Goal: Task Accomplishment & Management: Manage account settings

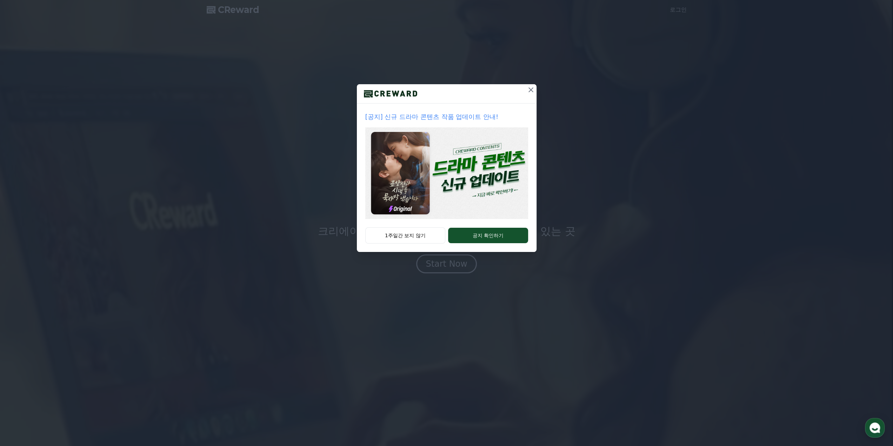
click at [529, 91] on icon at bounding box center [531, 90] width 8 height 8
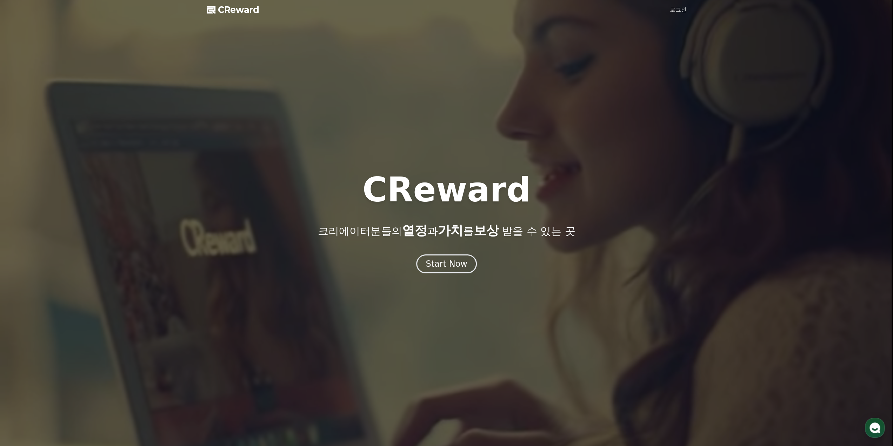
drag, startPoint x: 317, startPoint y: 88, endPoint x: 311, endPoint y: 90, distance: 6.5
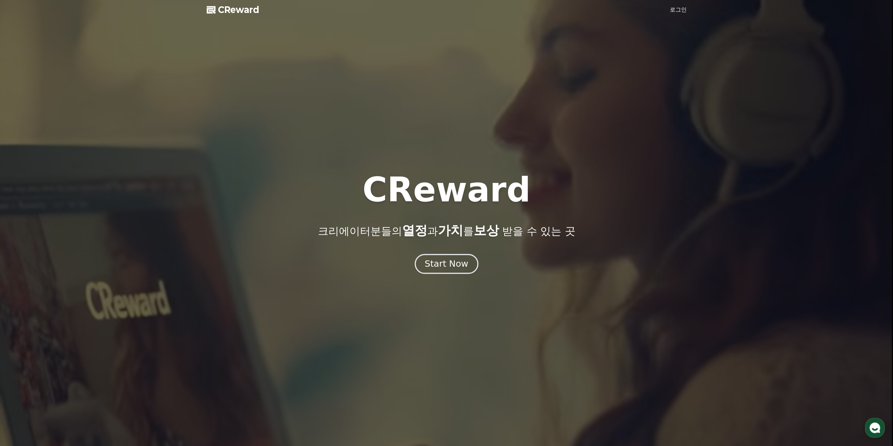
click at [437, 267] on div "Start Now" at bounding box center [447, 264] width 44 height 12
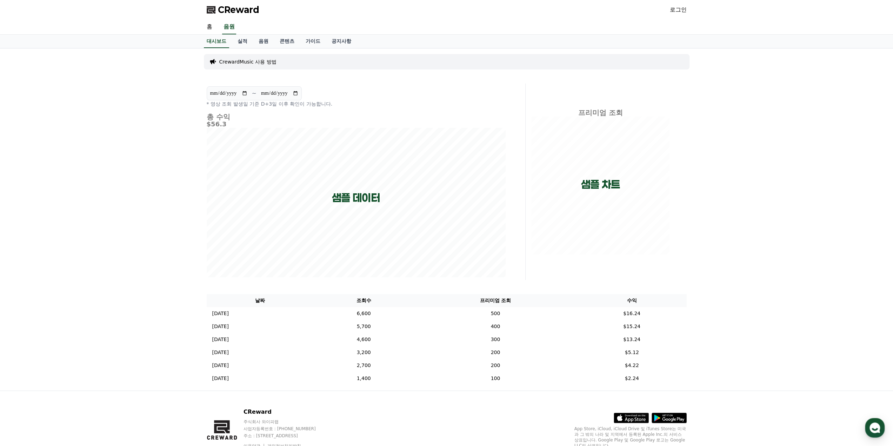
click at [680, 12] on link "로그인" at bounding box center [678, 10] width 17 height 8
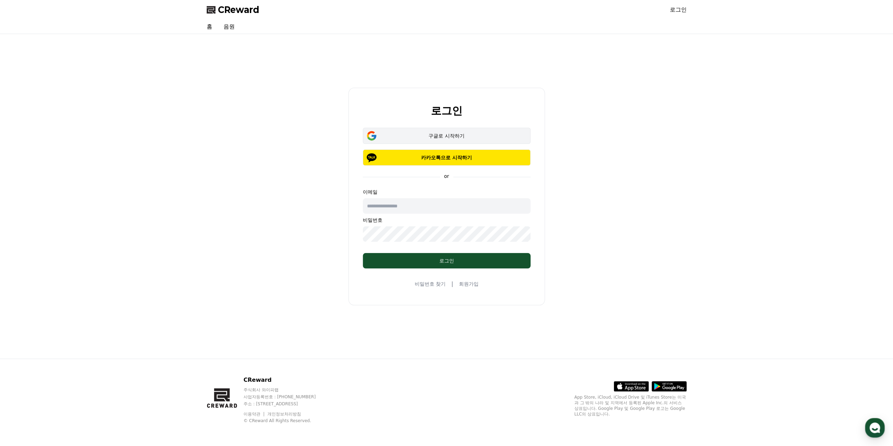
click at [478, 140] on button "구글로 시작하기" at bounding box center [447, 136] width 168 height 16
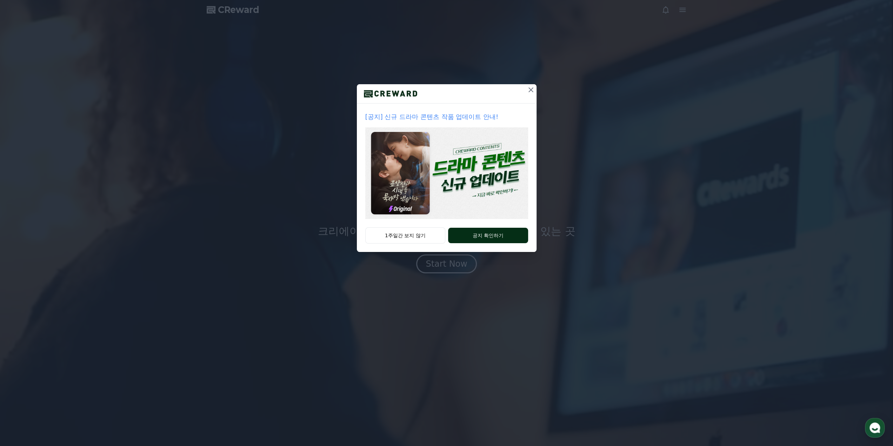
click at [481, 235] on button "공지 확인하기" at bounding box center [488, 235] width 80 height 15
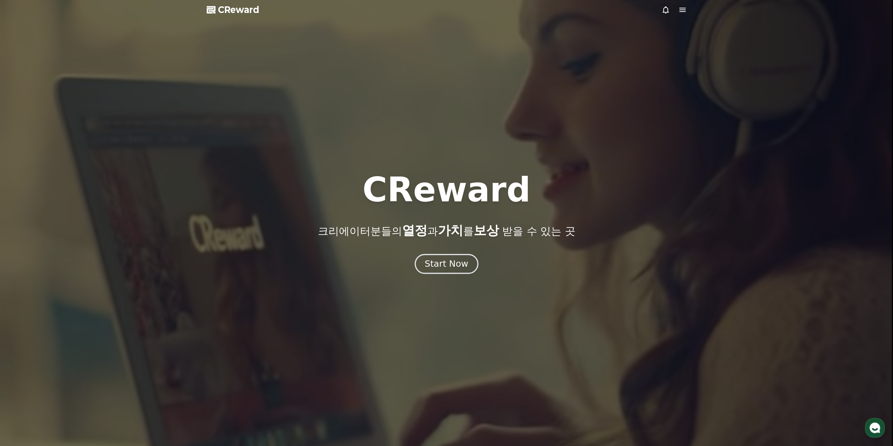
click at [446, 260] on div "Start Now" at bounding box center [447, 264] width 44 height 12
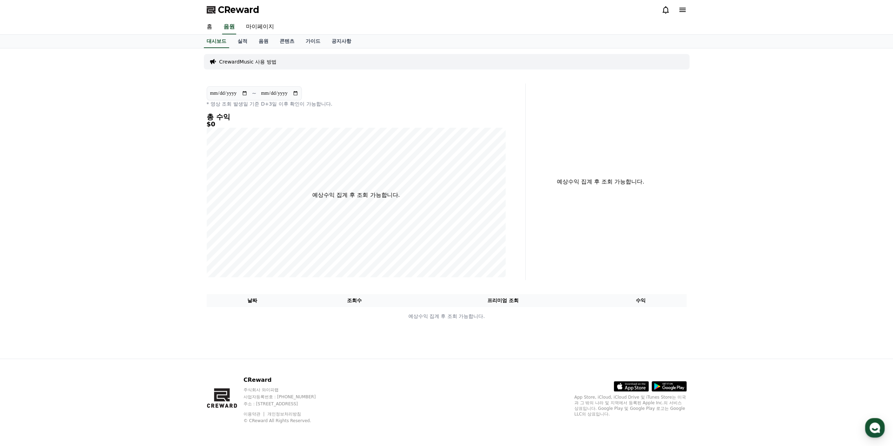
click at [252, 63] on p "CrewardMusic 사용 방법" at bounding box center [247, 61] width 57 height 7
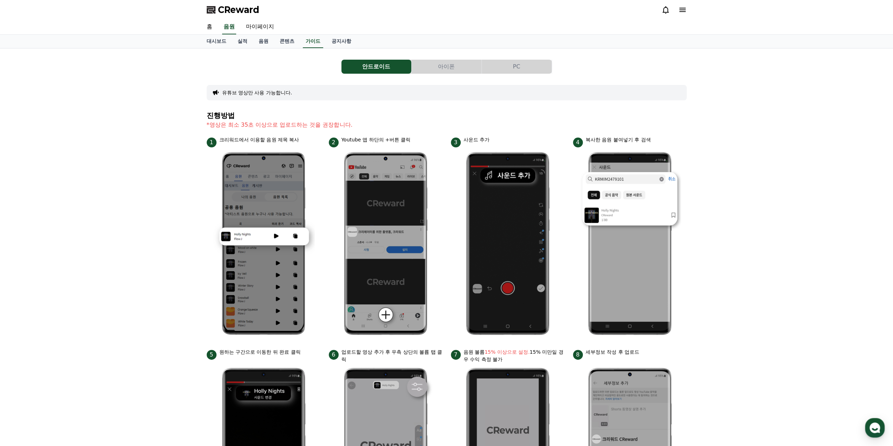
click at [536, 73] on button "PC" at bounding box center [517, 67] width 70 height 14
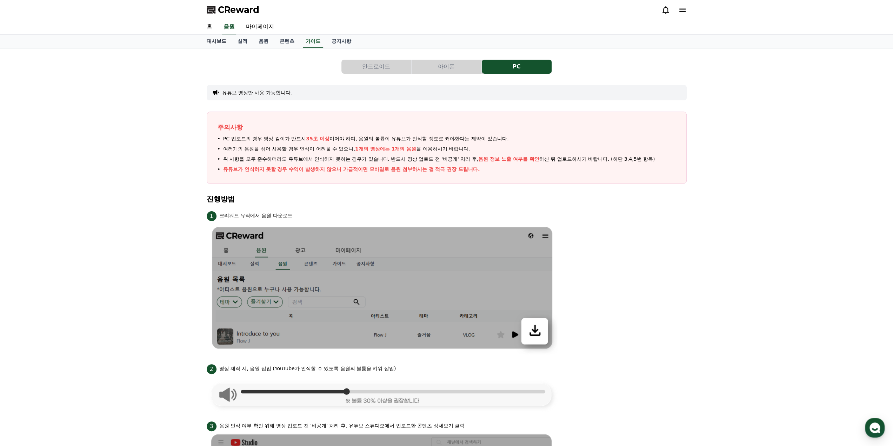
click at [217, 44] on link "대시보드" at bounding box center [216, 41] width 31 height 13
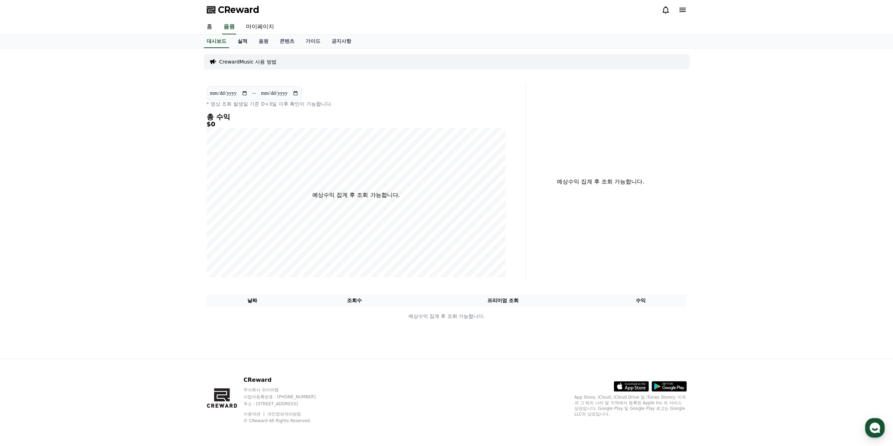
click at [236, 40] on link "실적" at bounding box center [242, 41] width 21 height 13
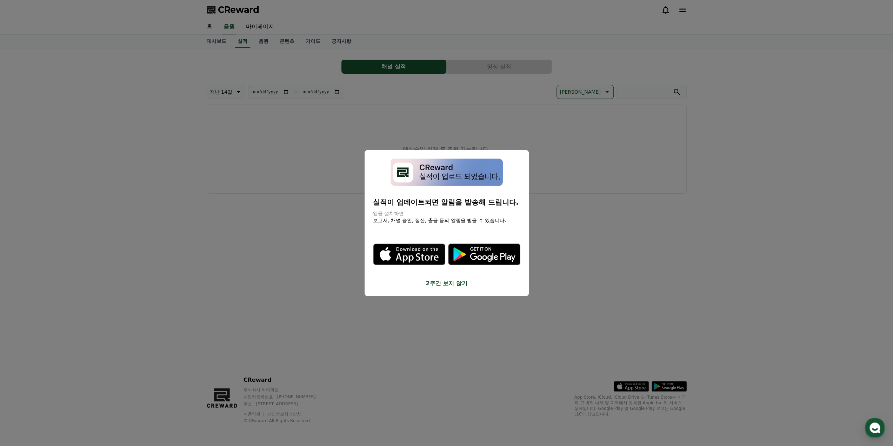
click at [263, 40] on button "close modal" at bounding box center [446, 223] width 893 height 446
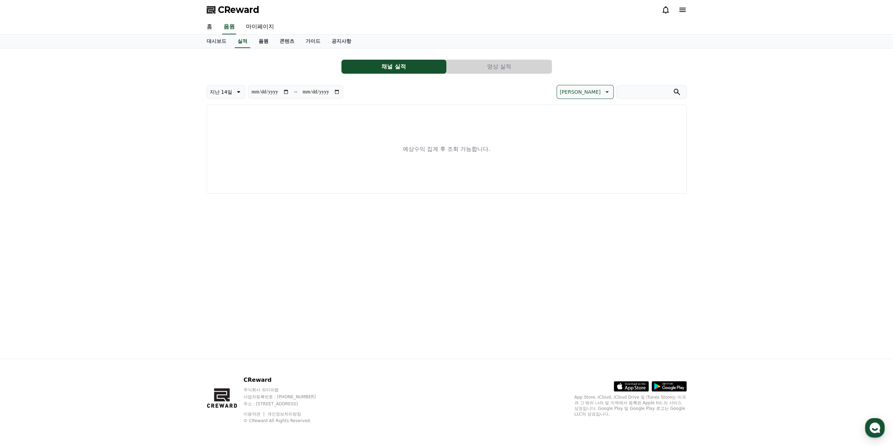
click at [263, 39] on link "음원" at bounding box center [263, 41] width 21 height 13
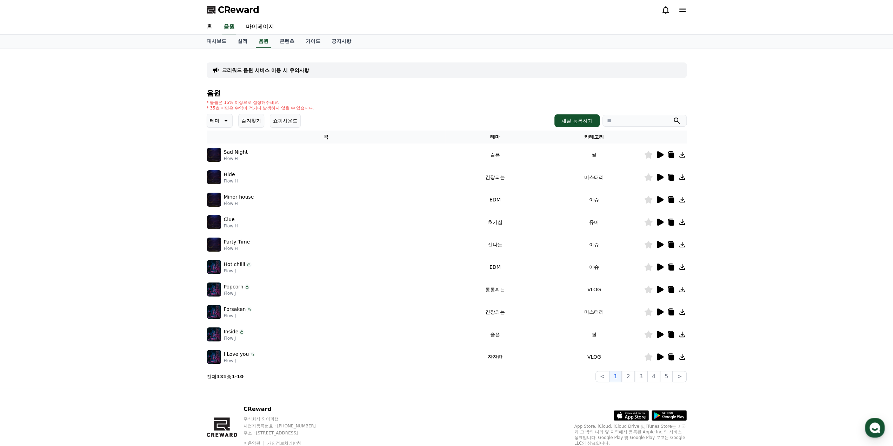
click at [282, 65] on div "크리워드 음원 서비스 이용 시 유의사항" at bounding box center [447, 69] width 480 height 15
click at [269, 71] on p "크리워드 음원 서비스 이용 시 유의사항" at bounding box center [265, 70] width 87 height 7
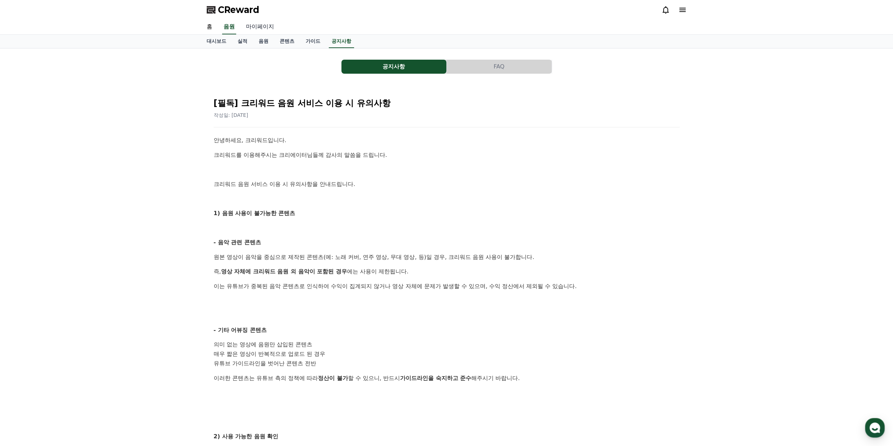
click at [275, 20] on link "마이페이지" at bounding box center [259, 27] width 39 height 15
select select "**********"
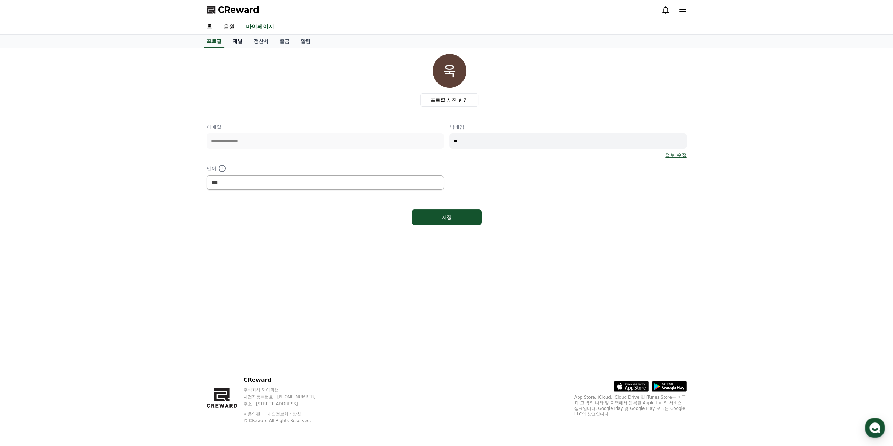
click at [236, 41] on link "채널" at bounding box center [237, 41] width 21 height 13
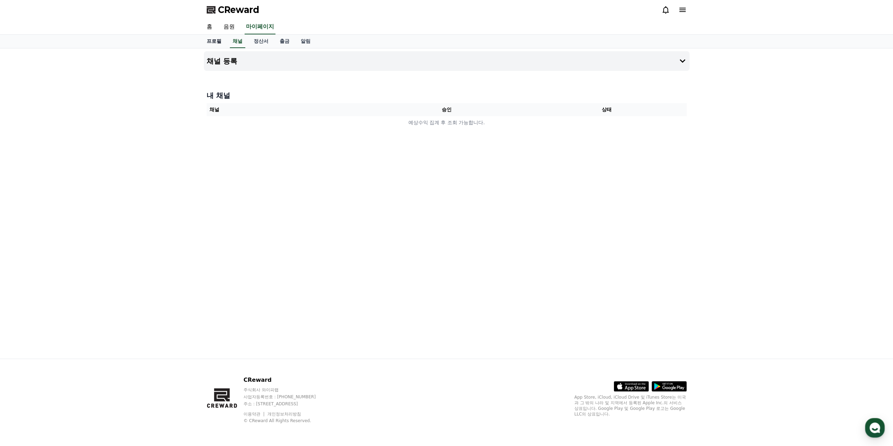
click at [203, 41] on link "프로필" at bounding box center [214, 41] width 26 height 13
select select "**********"
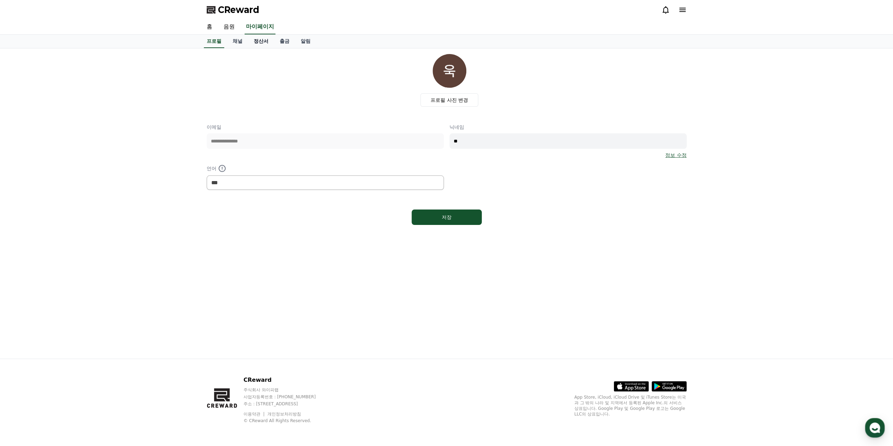
click at [260, 39] on link "정산서" at bounding box center [261, 41] width 26 height 13
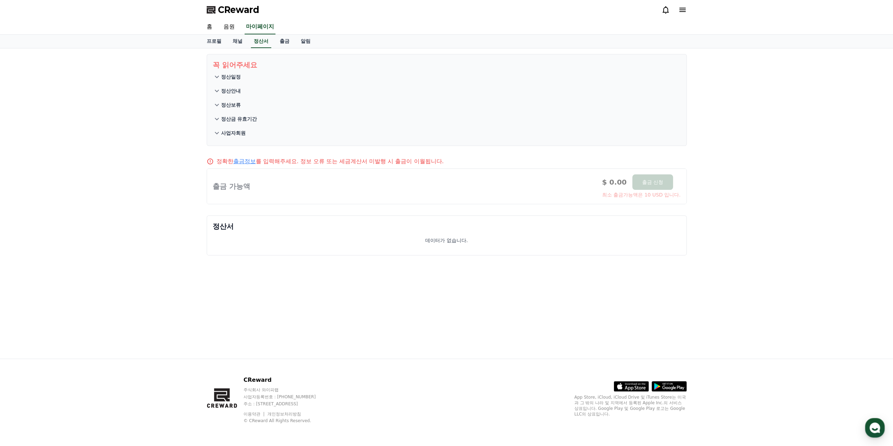
click at [230, 77] on p "정산일정" at bounding box center [231, 76] width 20 height 7
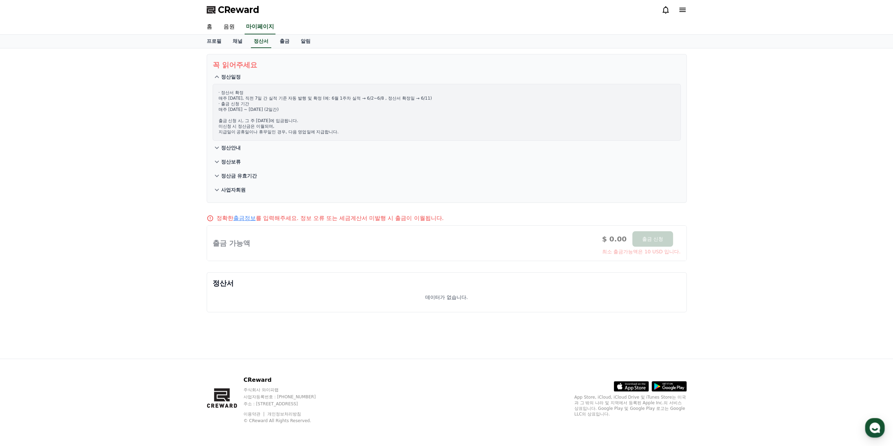
click at [229, 147] on p "정산안내" at bounding box center [231, 147] width 20 height 7
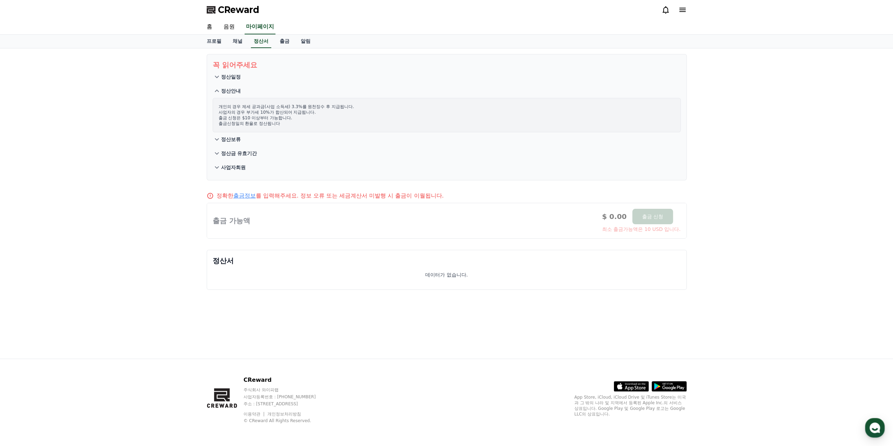
click at [229, 138] on p "정산보류" at bounding box center [231, 139] width 20 height 7
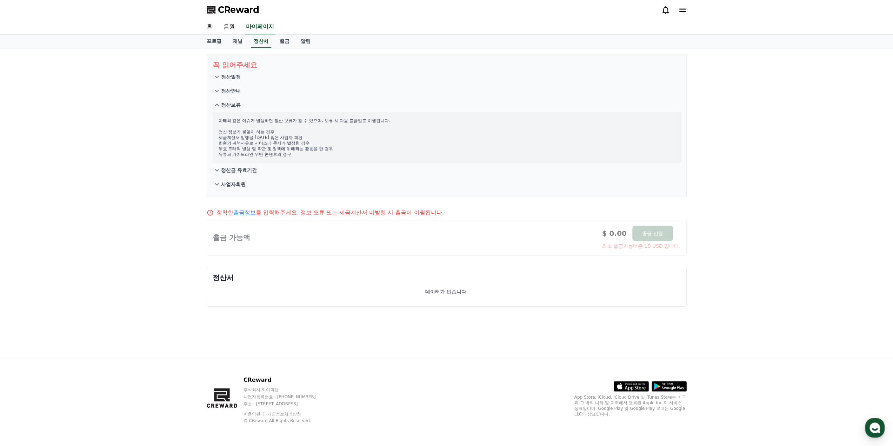
click at [250, 170] on p "정산금 유효기간" at bounding box center [239, 170] width 36 height 7
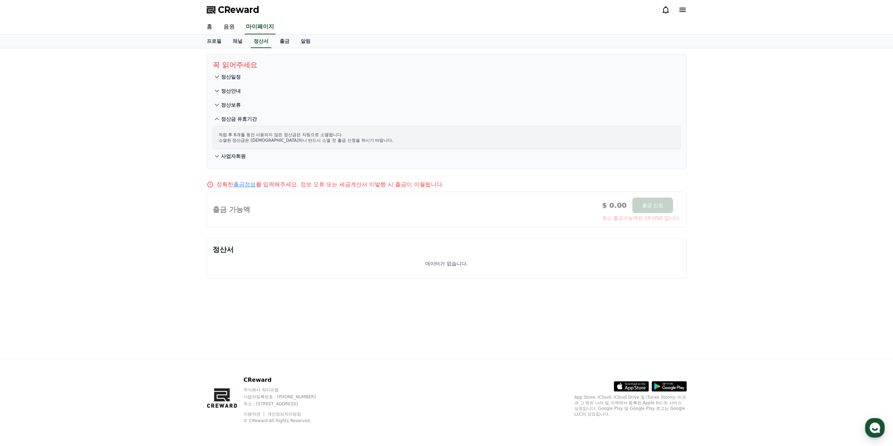
click at [236, 158] on p "사업자회원" at bounding box center [233, 156] width 25 height 7
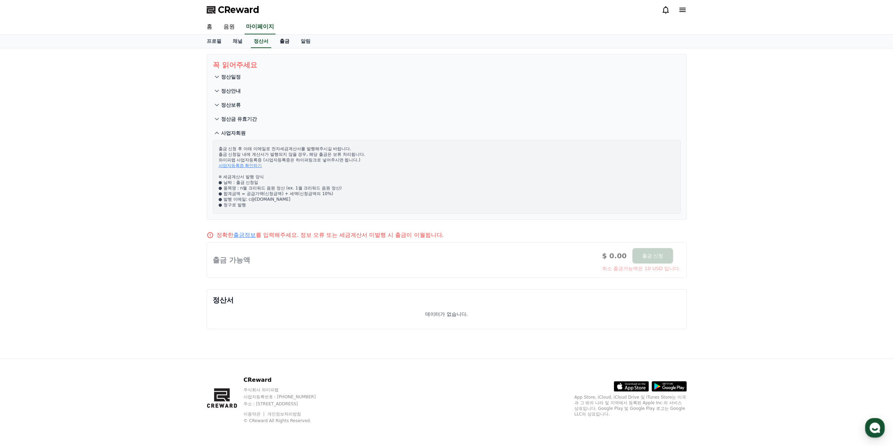
click at [279, 40] on link "출금" at bounding box center [284, 41] width 21 height 13
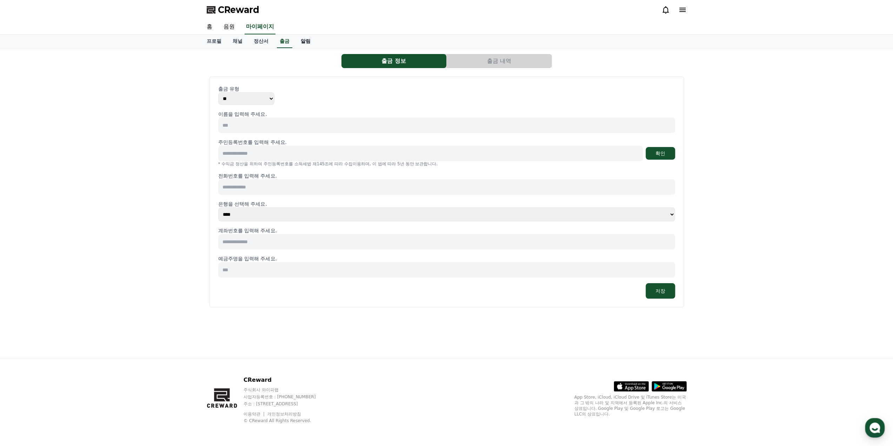
click at [310, 41] on link "알림" at bounding box center [305, 41] width 21 height 13
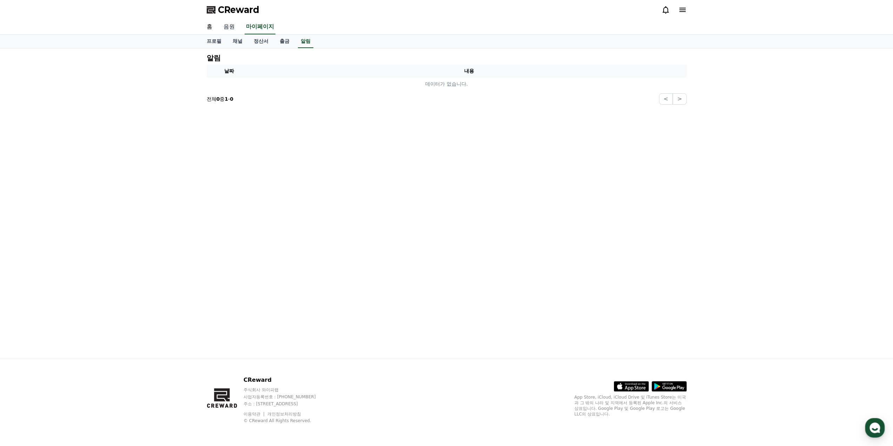
click at [220, 27] on link "음원" at bounding box center [229, 27] width 22 height 15
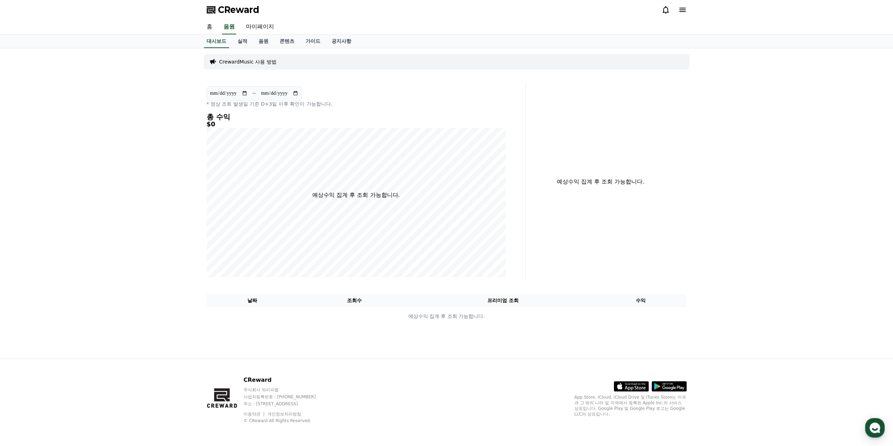
click at [203, 27] on link "홈" at bounding box center [209, 27] width 17 height 15
click at [266, 38] on link "음원" at bounding box center [263, 41] width 21 height 13
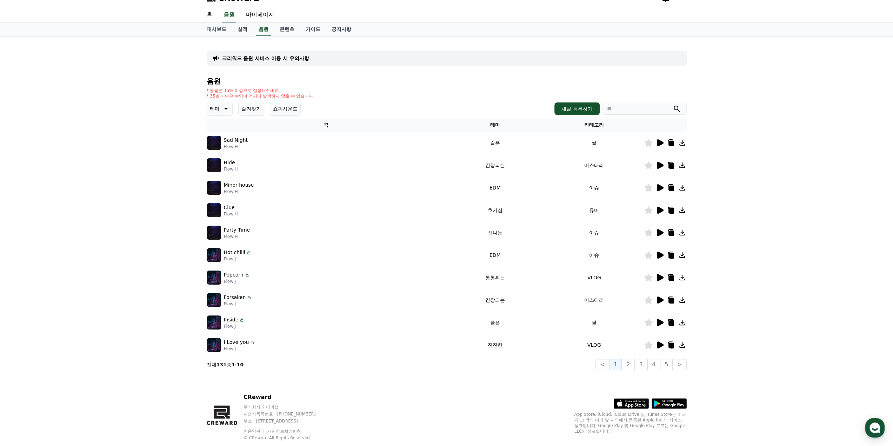
scroll to position [29, 0]
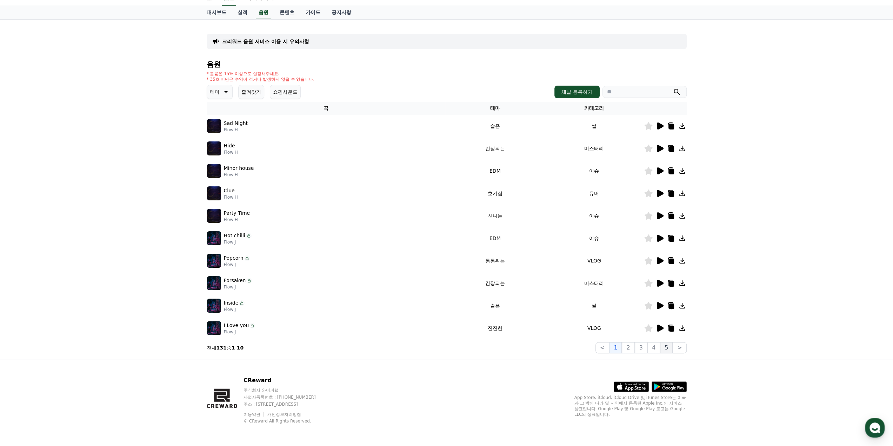
click at [671, 347] on button "5" at bounding box center [666, 347] width 13 height 11
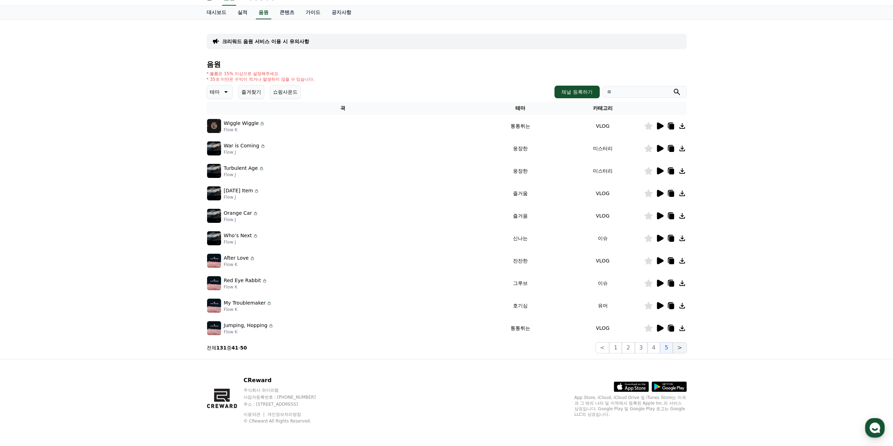
click at [686, 347] on button ">" at bounding box center [680, 347] width 14 height 11
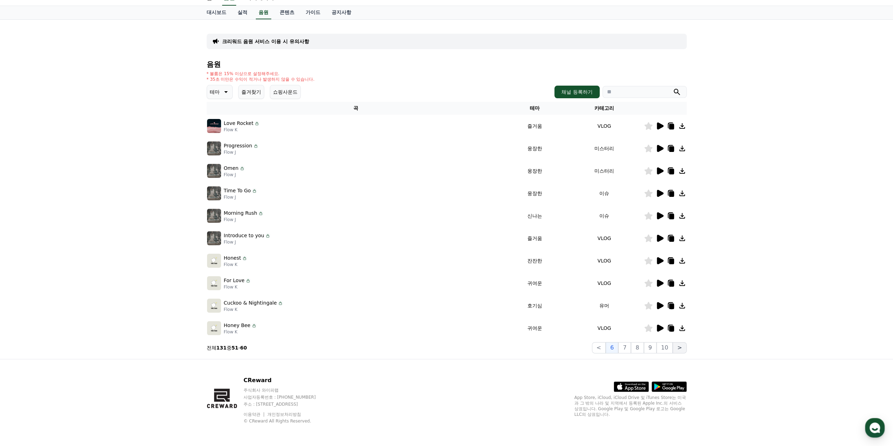
click at [686, 347] on button ">" at bounding box center [680, 347] width 14 height 11
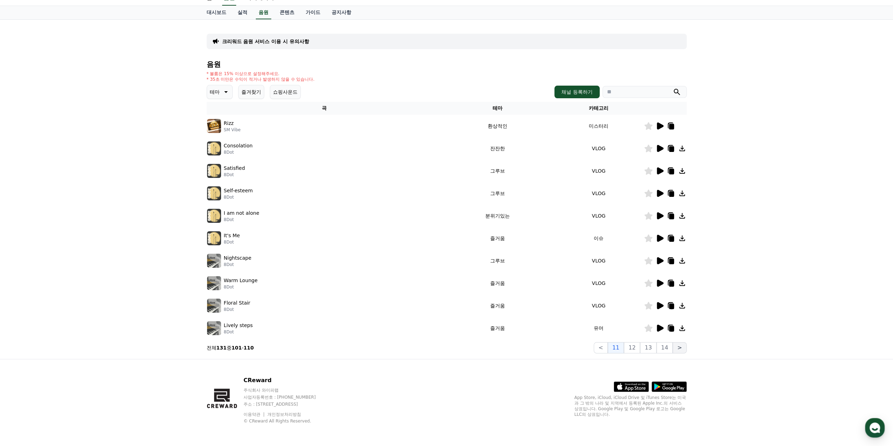
click at [686, 347] on button ">" at bounding box center [680, 347] width 14 height 11
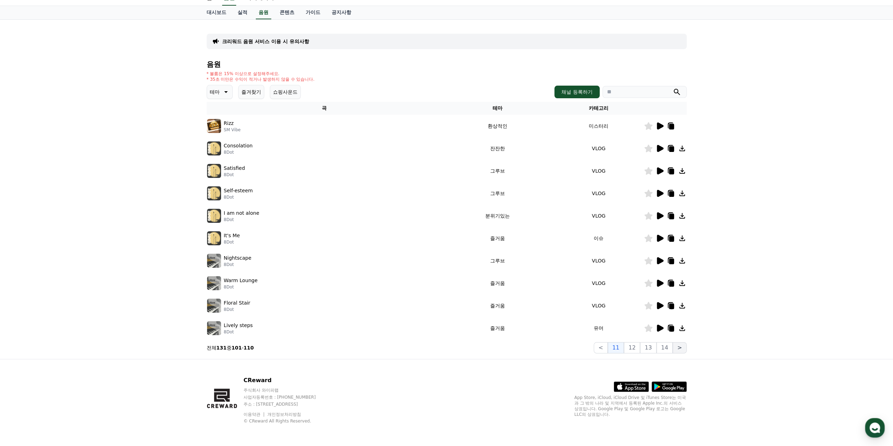
click at [686, 347] on button ">" at bounding box center [680, 347] width 14 height 11
click at [669, 349] on button "14" at bounding box center [665, 347] width 16 height 11
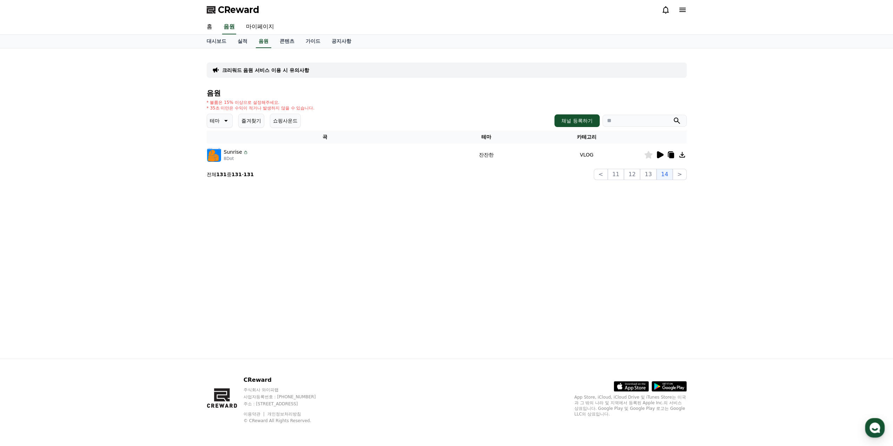
click at [596, 349] on div "크리워드 음원 서비스 이용 시 유의사항 음원 * 볼륨은 15% 이상으로 설정해주세요. * 35초 미만은 수익이 적거나 발생하지 않을 수 있습니…" at bounding box center [446, 203] width 491 height 310
click at [255, 28] on link "마이페이지" at bounding box center [259, 27] width 39 height 15
select select "**********"
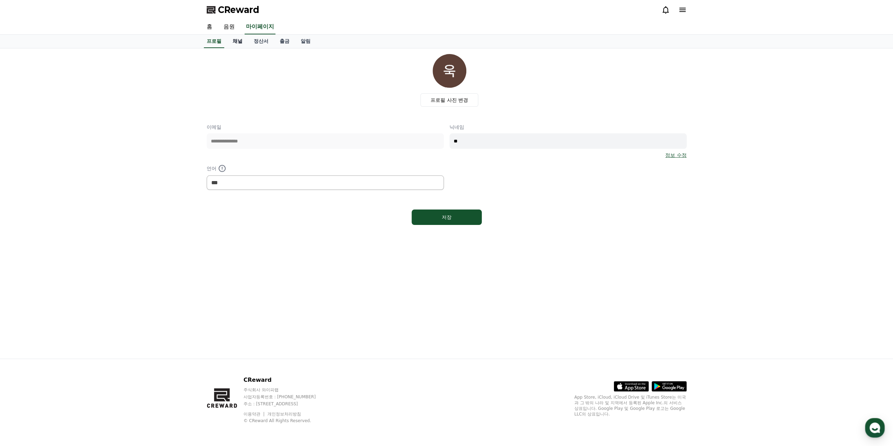
click at [235, 39] on link "채널" at bounding box center [237, 41] width 21 height 13
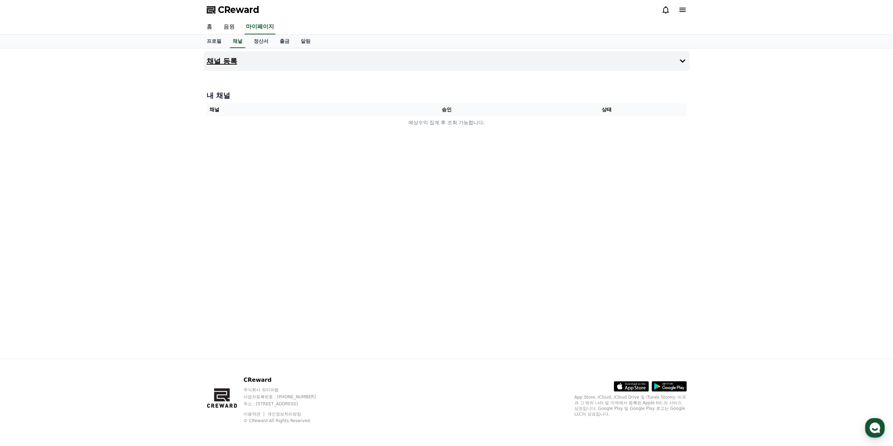
click at [218, 60] on h4 "채널 등록" at bounding box center [222, 61] width 31 height 8
